Goal: Task Accomplishment & Management: Complete application form

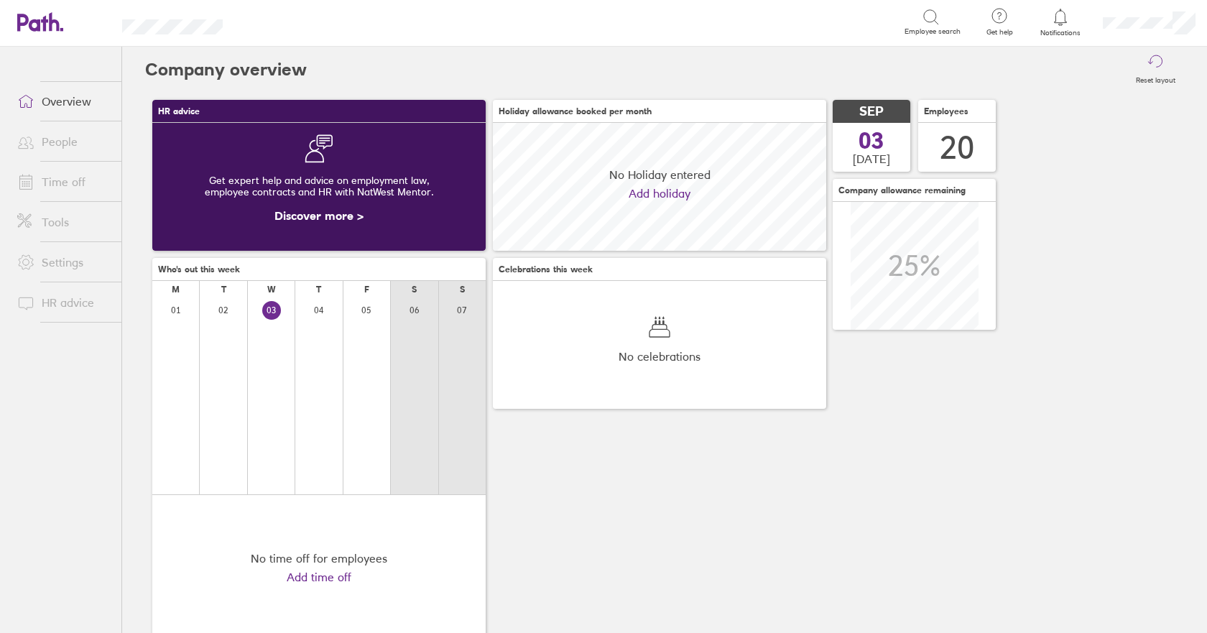
scroll to position [128, 333]
click at [73, 183] on link "Time off" at bounding box center [64, 181] width 116 height 29
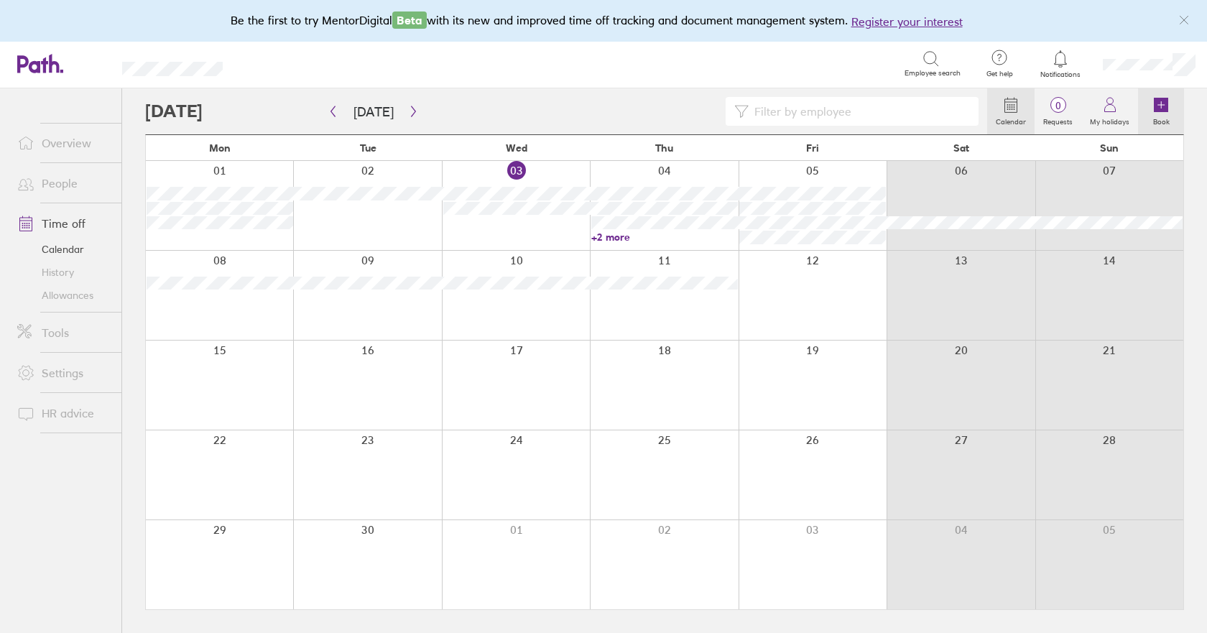
click at [1166, 111] on icon at bounding box center [1161, 105] width 14 height 14
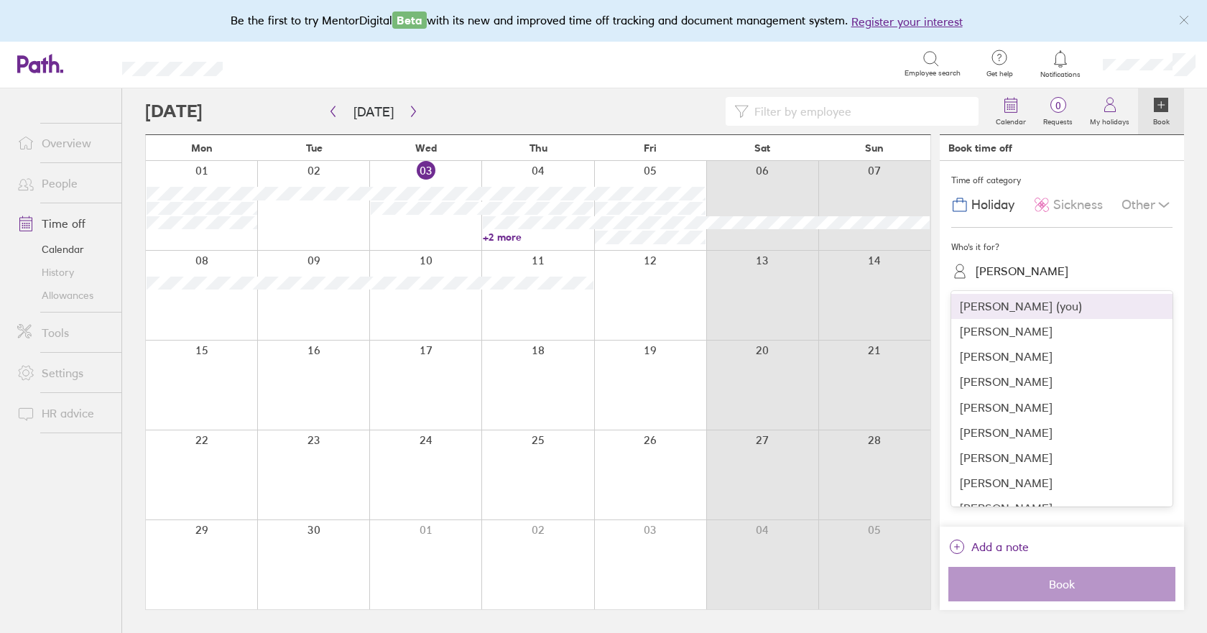
click at [1000, 262] on div "[PERSON_NAME]" at bounding box center [1071, 271] width 204 height 22
click at [1009, 435] on div "[PERSON_NAME]" at bounding box center [1061, 432] width 221 height 25
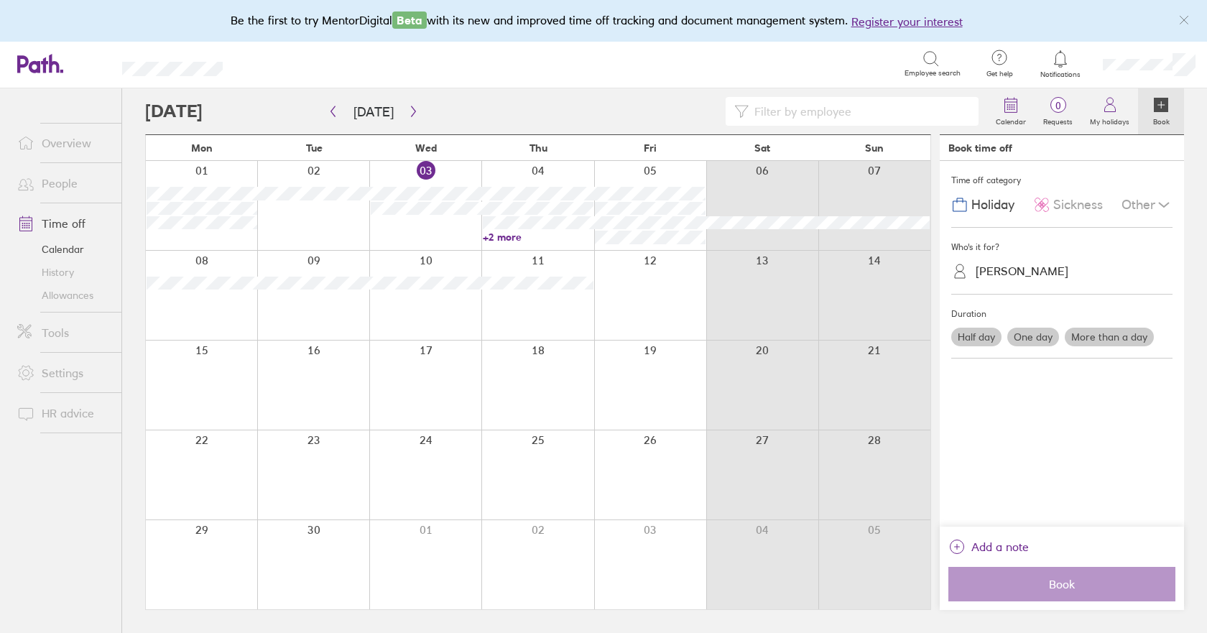
click at [1041, 340] on label "One day" at bounding box center [1034, 337] width 52 height 19
click at [0, 0] on input "One day" at bounding box center [0, 0] width 0 height 0
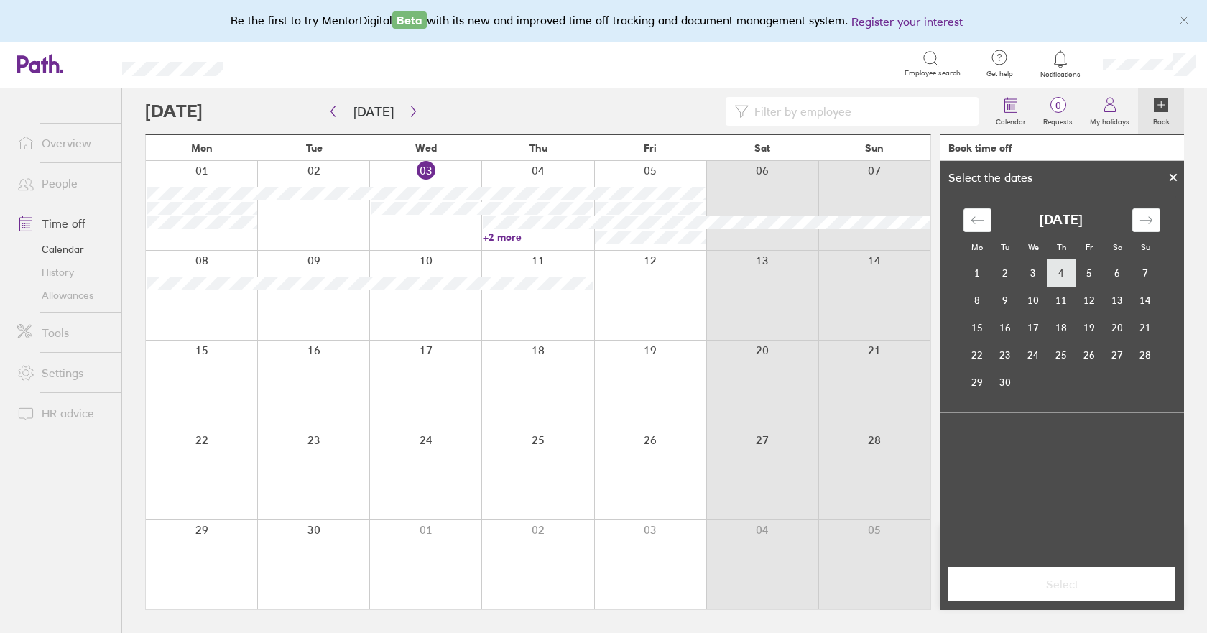
click at [1069, 272] on td "4" at bounding box center [1062, 272] width 28 height 27
click at [1069, 584] on span "Select" at bounding box center [1062, 584] width 207 height 13
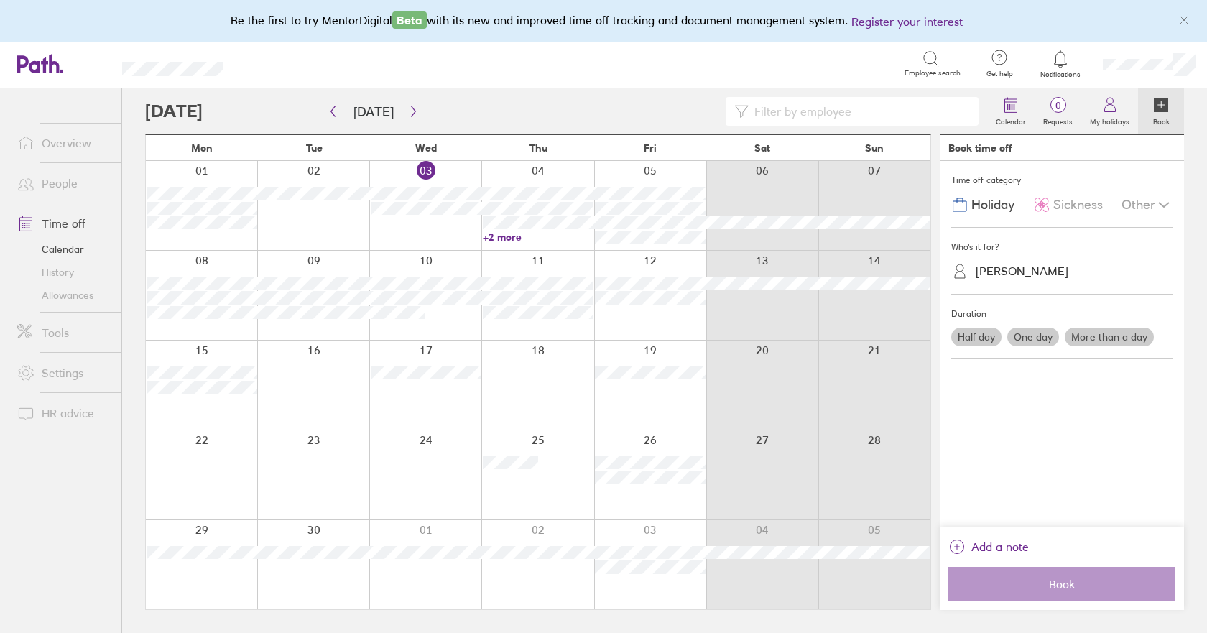
click at [509, 235] on link "+2 more" at bounding box center [538, 237] width 111 height 13
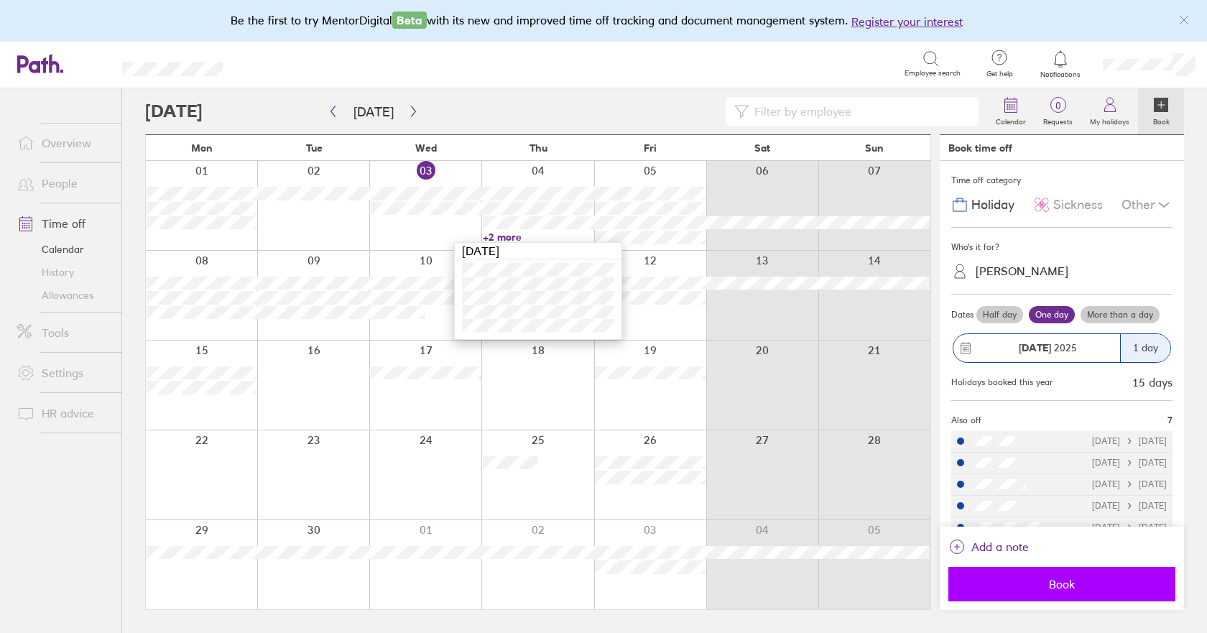
click at [1087, 582] on span "Book" at bounding box center [1062, 584] width 207 height 13
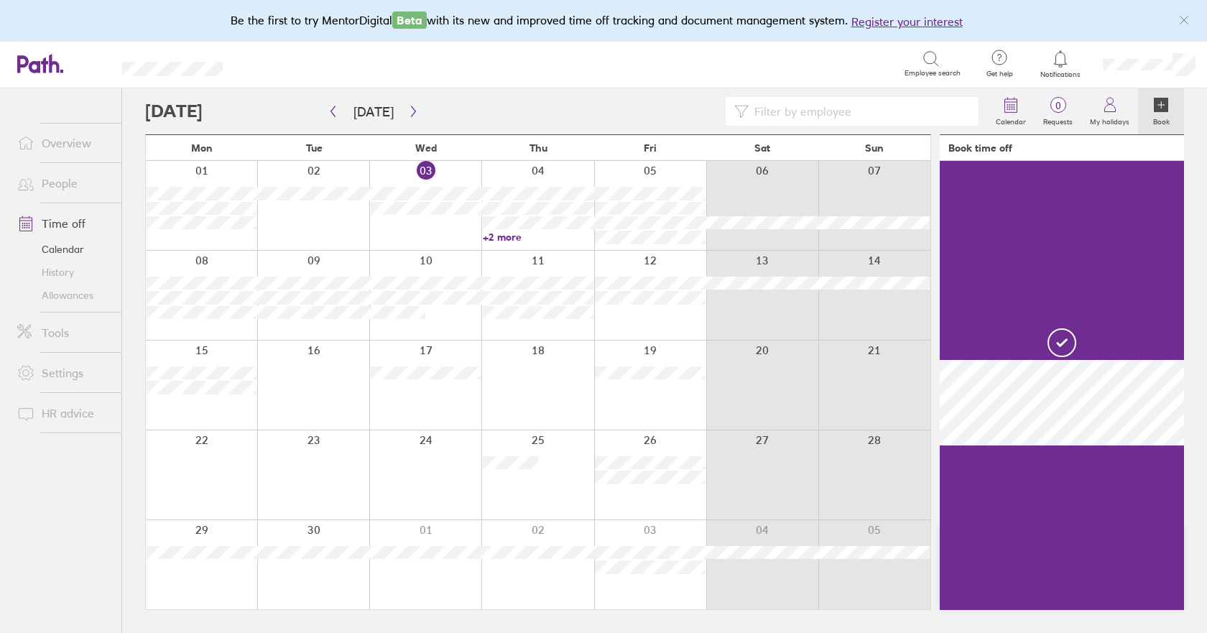
click at [508, 235] on link "+2 more" at bounding box center [538, 237] width 111 height 13
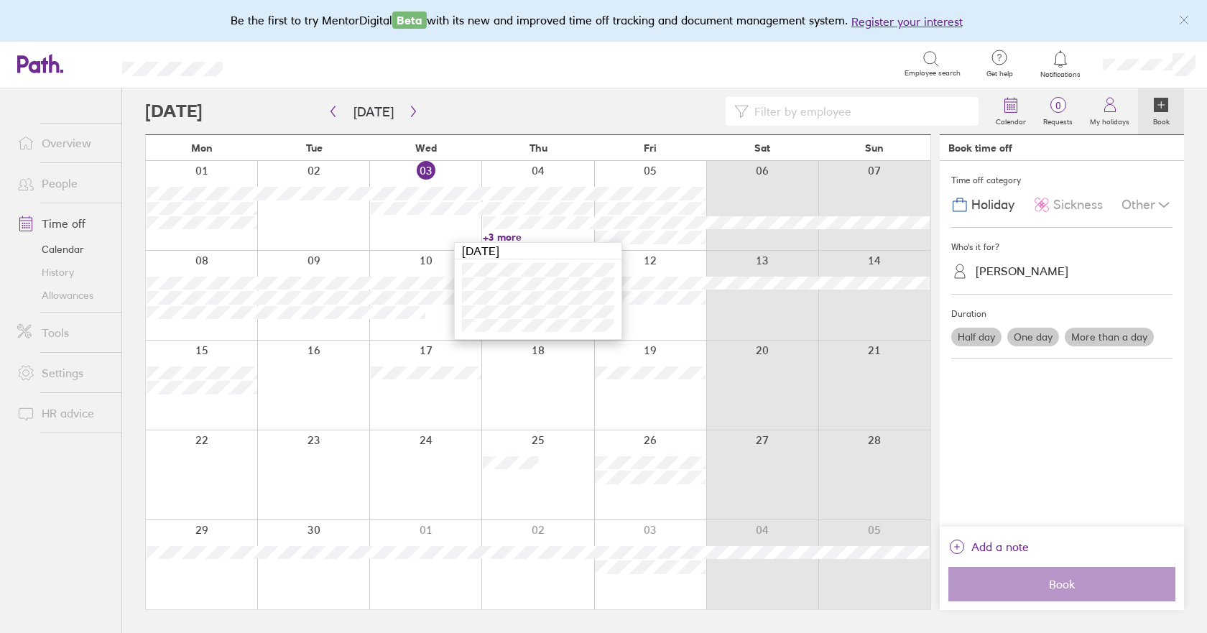
click at [512, 235] on link "+3 more" at bounding box center [538, 237] width 111 height 13
